Goal: Complete application form: Complete application form

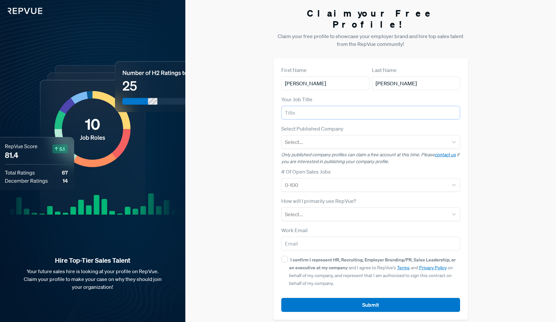
click at [311, 106] on input "text" at bounding box center [370, 113] width 179 height 14
type input "logistics account executive"
click at [296, 138] on div "Select..." at bounding box center [365, 142] width 160 height 8
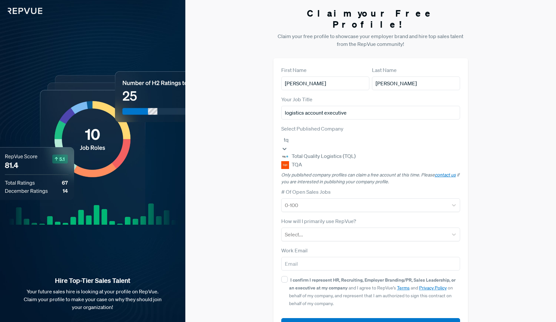
type input "tql"
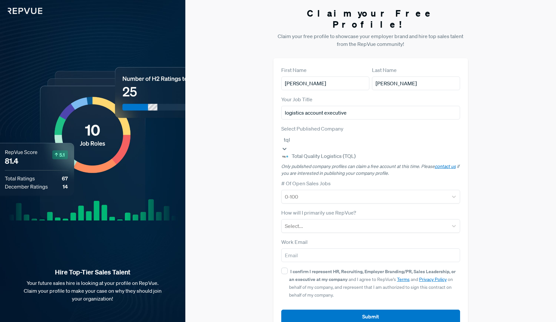
click at [317, 153] on div "Total Quality Logistics (TQL)" at bounding box center [370, 156] width 179 height 8
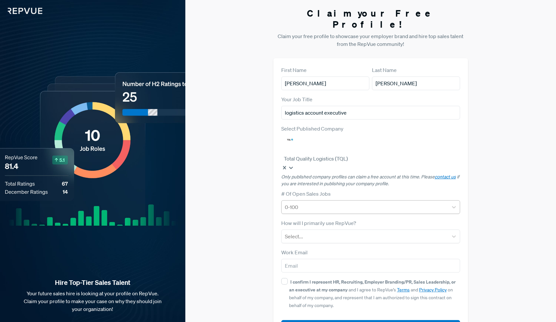
click at [313, 202] on div at bounding box center [365, 206] width 160 height 9
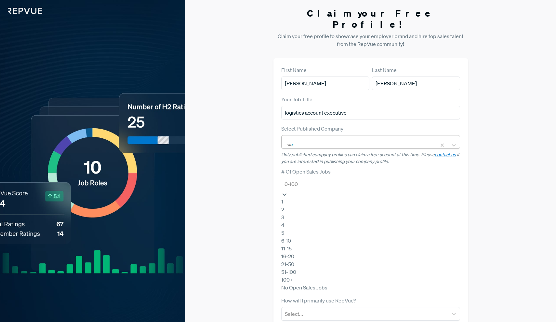
click at [298, 197] on div "1" at bounding box center [370, 201] width 179 height 8
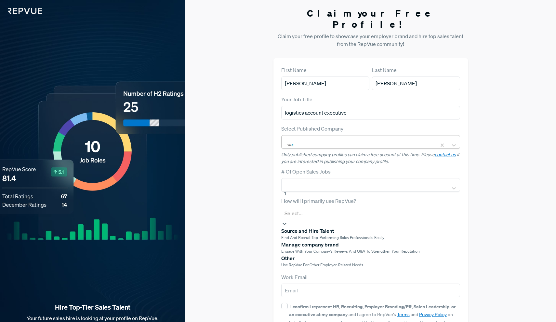
click at [309, 208] on div at bounding box center [371, 212] width 173 height 9
click at [315, 265] on span "Use RepVue for other employer-related needs" at bounding box center [322, 265] width 82 height 6
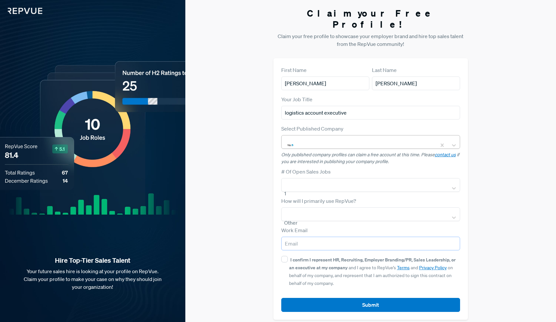
type input "[EMAIL_ADDRESS][DOMAIN_NAME]"
click at [288, 255] on div "I confirm I represent HR, Recruiting, Employer Branding/PR, Sales Leadership, o…" at bounding box center [370, 270] width 179 height 31
click at [282, 256] on input "I confirm I represent HR, Recruiting, Employer Branding/PR, Sales Leadership, o…" at bounding box center [284, 259] width 7 height 7
checkbox input "true"
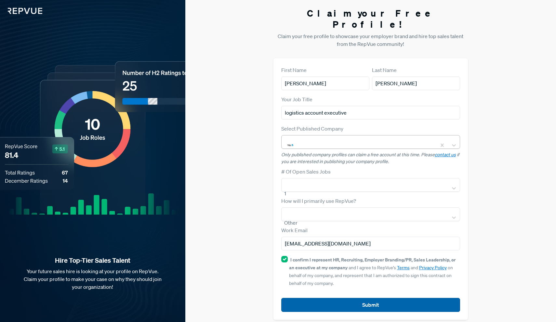
click at [332, 298] on button "Submit" at bounding box center [370, 305] width 179 height 14
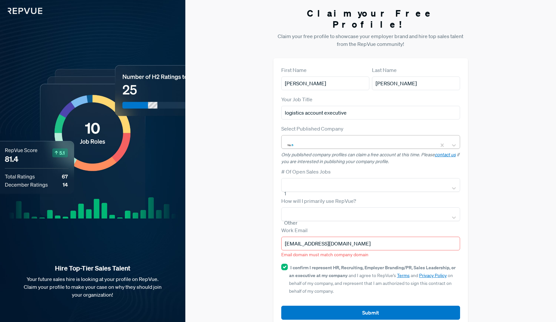
click at [365, 236] on input "[EMAIL_ADDRESS][DOMAIN_NAME]" at bounding box center [370, 243] width 179 height 14
click at [31, 4] on img at bounding box center [21, 7] width 42 height 14
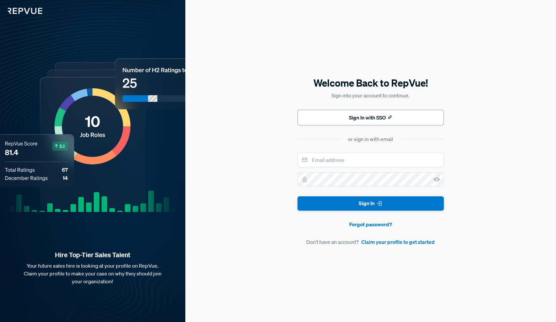
click at [380, 113] on button "Sign In with SSO" at bounding box center [371, 118] width 146 height 16
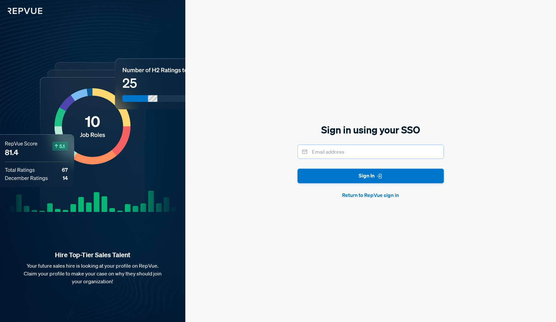
click at [345, 151] on input "email" at bounding box center [371, 151] width 146 height 14
type input "[EMAIL_ADDRESS][DOMAIN_NAME]"
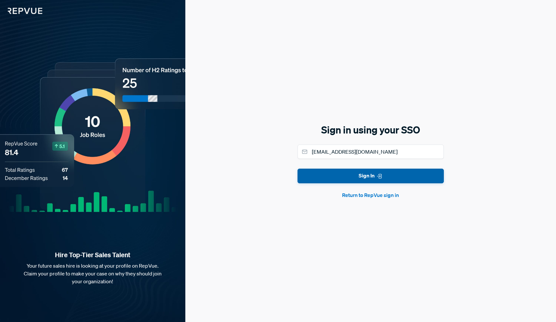
click at [349, 177] on button "Sign In" at bounding box center [371, 175] width 146 height 15
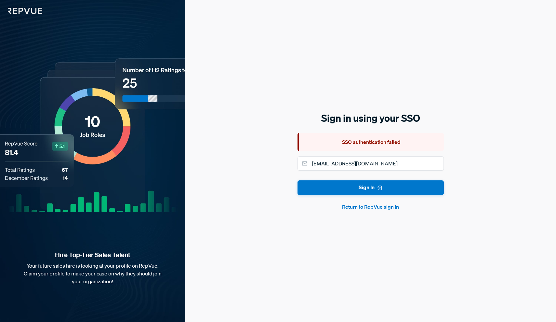
click at [366, 209] on button "Return to RepVue sign in" at bounding box center [371, 207] width 146 height 8
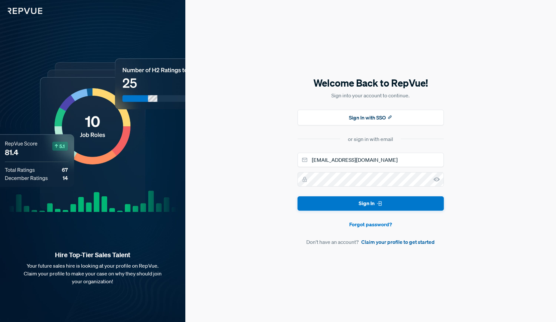
click at [385, 243] on link "Claim your profile to get started" at bounding box center [397, 242] width 73 height 8
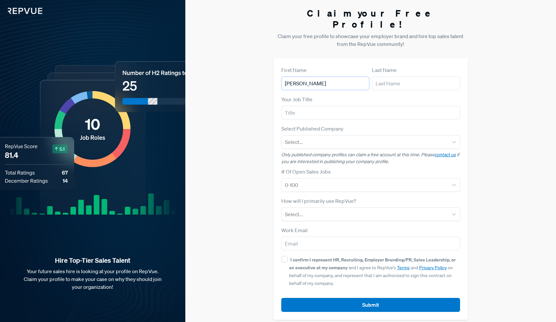
type input "[PERSON_NAME]"
type input "CEO"
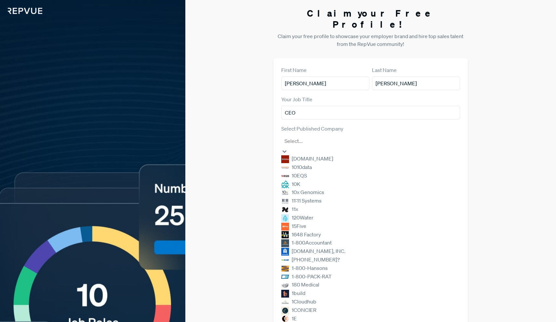
click at [342, 136] on div at bounding box center [371, 140] width 173 height 9
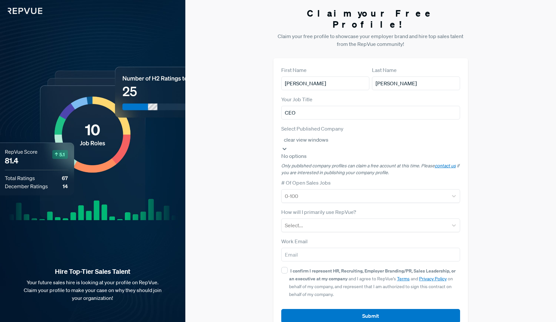
click at [366, 152] on div "No options" at bounding box center [370, 156] width 179 height 8
type input "clear view windows"
click at [345, 191] on div at bounding box center [365, 195] width 160 height 9
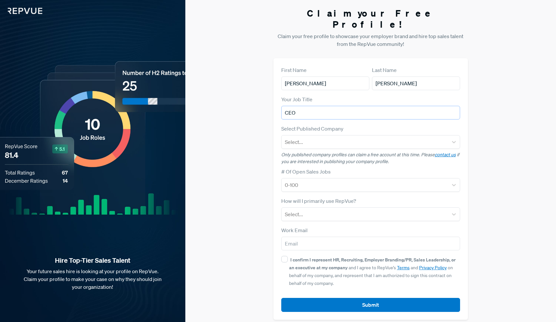
click at [309, 106] on input "CEO" at bounding box center [370, 113] width 179 height 14
type input "C"
click at [28, 13] on img at bounding box center [21, 7] width 42 height 14
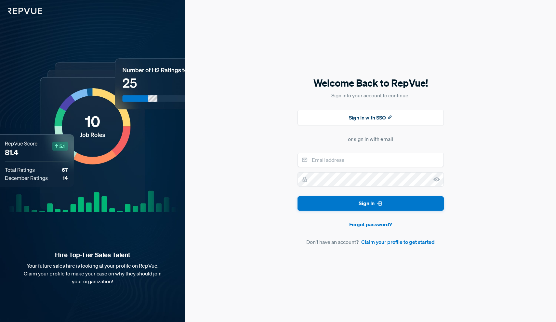
click at [466, 108] on div "Welcome Back to RepVue! Sign into your account to continue. Sign In with SSO or…" at bounding box center [370, 161] width 371 height 322
click at [25, 8] on img at bounding box center [21, 7] width 42 height 14
click at [25, 11] on img at bounding box center [21, 7] width 42 height 14
click at [30, 9] on img at bounding box center [21, 7] width 42 height 14
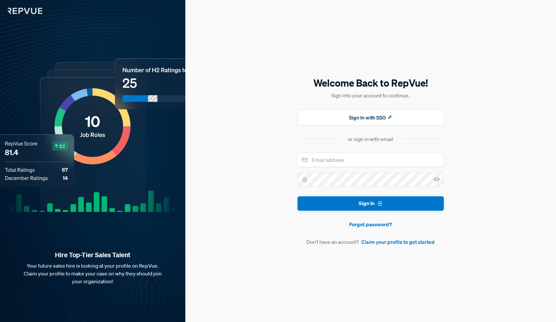
click at [28, 13] on img at bounding box center [21, 7] width 42 height 14
click at [20, 12] on img at bounding box center [21, 7] width 42 height 14
click at [272, 166] on div "Welcome Back to RepVue! Sign into your account to continue. Sign In with SSO or…" at bounding box center [370, 161] width 371 height 322
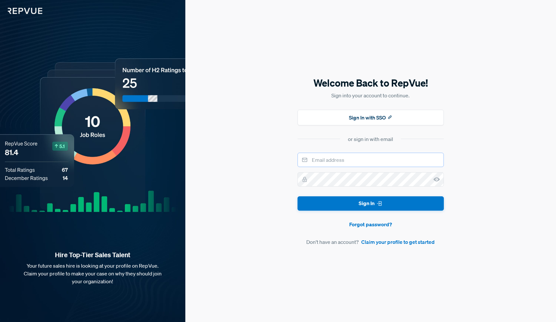
click at [362, 162] on input "email" at bounding box center [371, 159] width 146 height 14
type input "[EMAIL_ADDRESS][DOMAIN_NAME]"
click at [496, 149] on div "Welcome Back to RepVue! Sign into your account to continue. Sign In with SSO or…" at bounding box center [370, 161] width 371 height 322
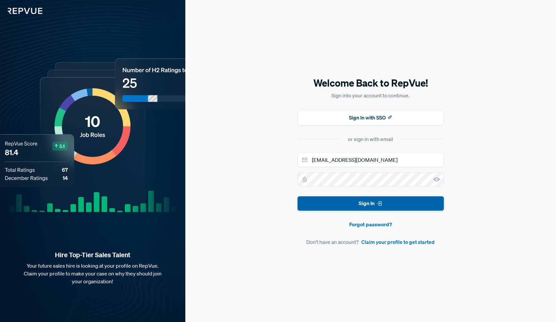
click at [377, 203] on icon "submit" at bounding box center [379, 203] width 7 height 7
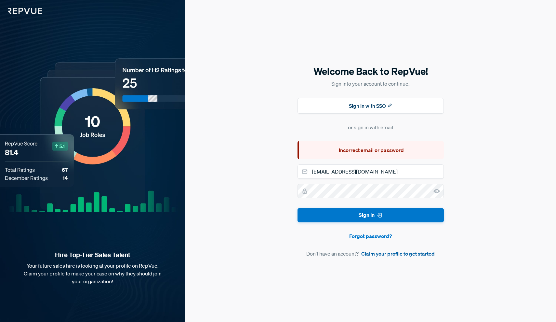
click at [396, 253] on link "Claim your profile to get started" at bounding box center [397, 253] width 73 height 8
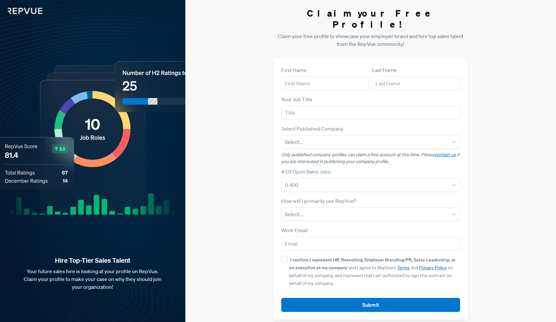
click at [310, 83] on form "First Name Last Name Your Job Title Select Published Company Select... Only pub…" at bounding box center [370, 188] width 179 height 245
type input "[PERSON_NAME]"
type input "Wagner"
